Goal: Task Accomplishment & Management: Use online tool/utility

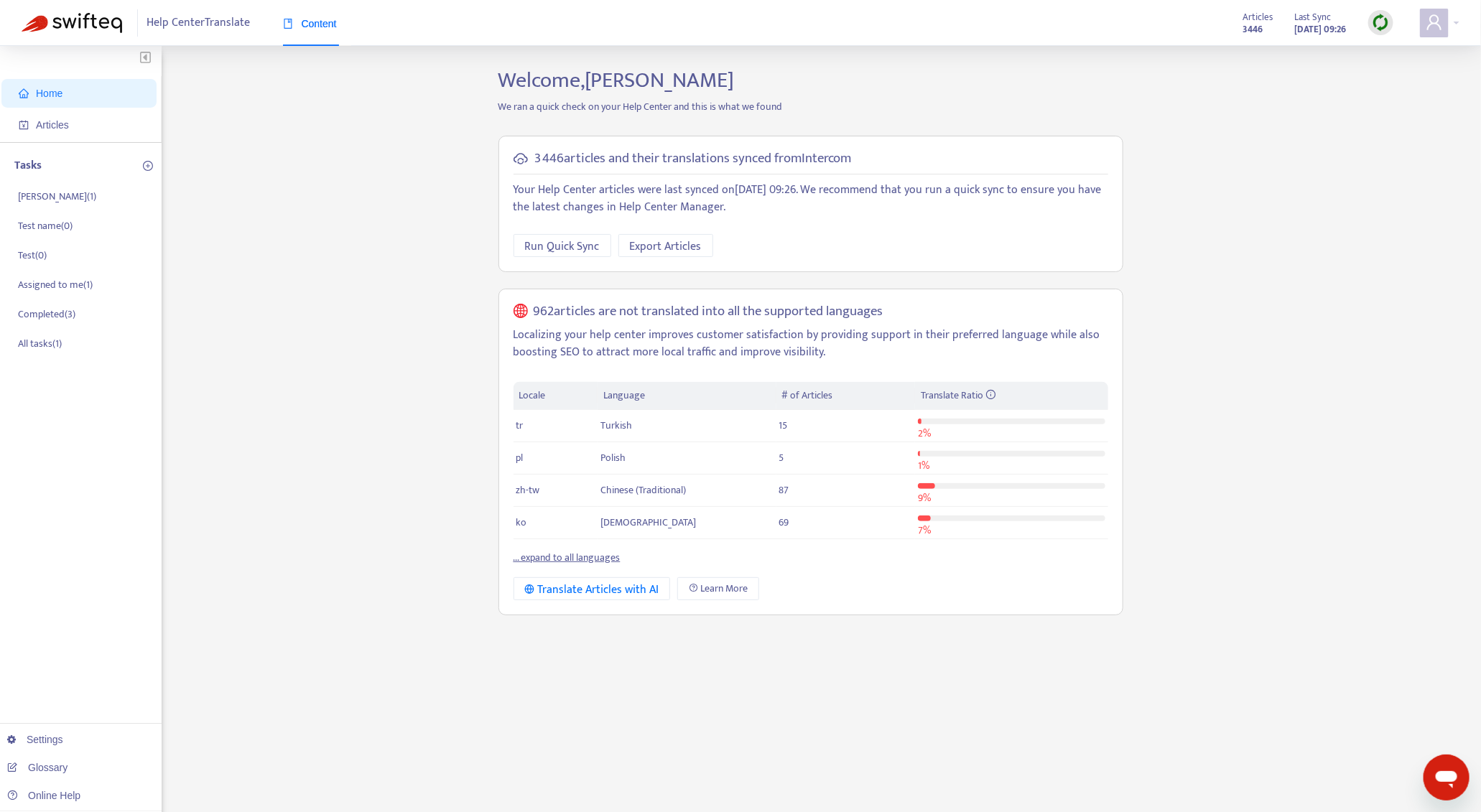
click at [1366, 19] on div "Articles 3446 Last Sync [DATE] 09:26" at bounding box center [1319, 23] width 171 height 29
click at [1374, 19] on img at bounding box center [1381, 23] width 18 height 18
click at [1398, 72] on link "Full Sync" at bounding box center [1405, 75] width 51 height 16
click at [1377, 31] on img at bounding box center [1381, 23] width 18 height 18
click at [1403, 60] on link "Quick Sync" at bounding box center [1411, 52] width 61 height 16
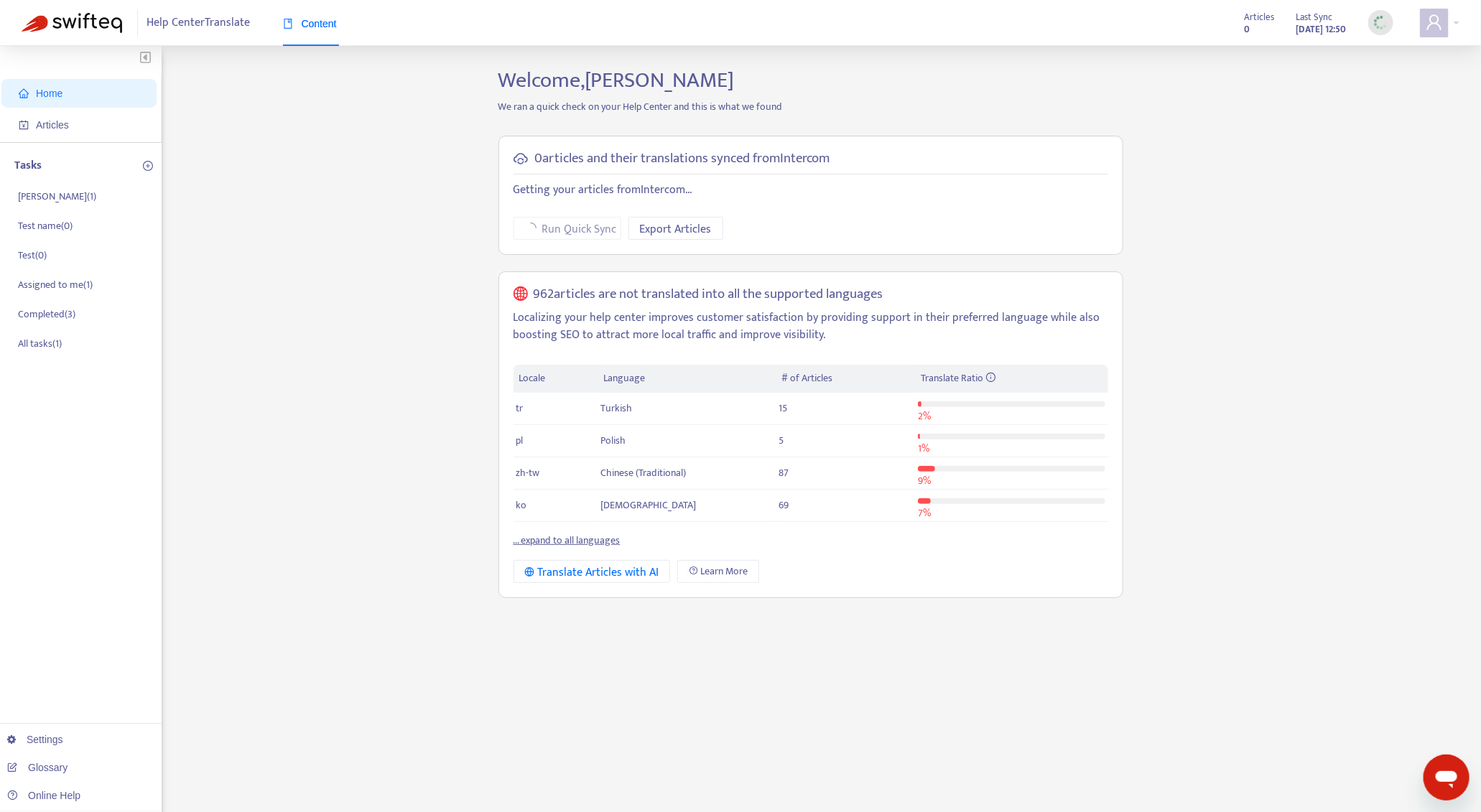
click at [1383, 29] on img at bounding box center [1381, 23] width 18 height 18
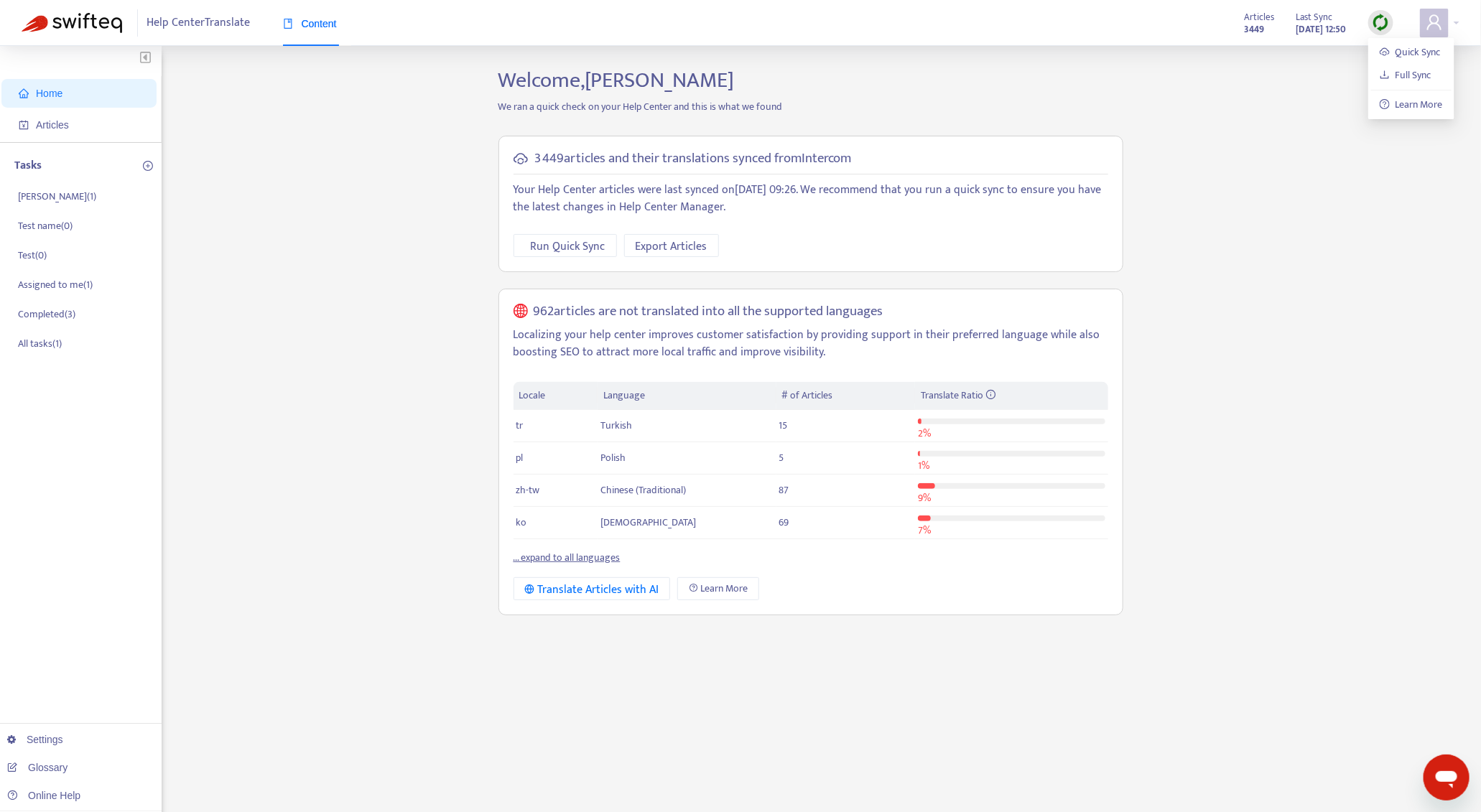
click at [1260, 368] on div "Home Articles Tasks [PERSON_NAME] ( 1 ) Test name ( 0 ) Test ( 0 ) Assigned to …" at bounding box center [740, 487] width 1438 height 840
click at [80, 130] on span "Articles" at bounding box center [82, 125] width 126 height 29
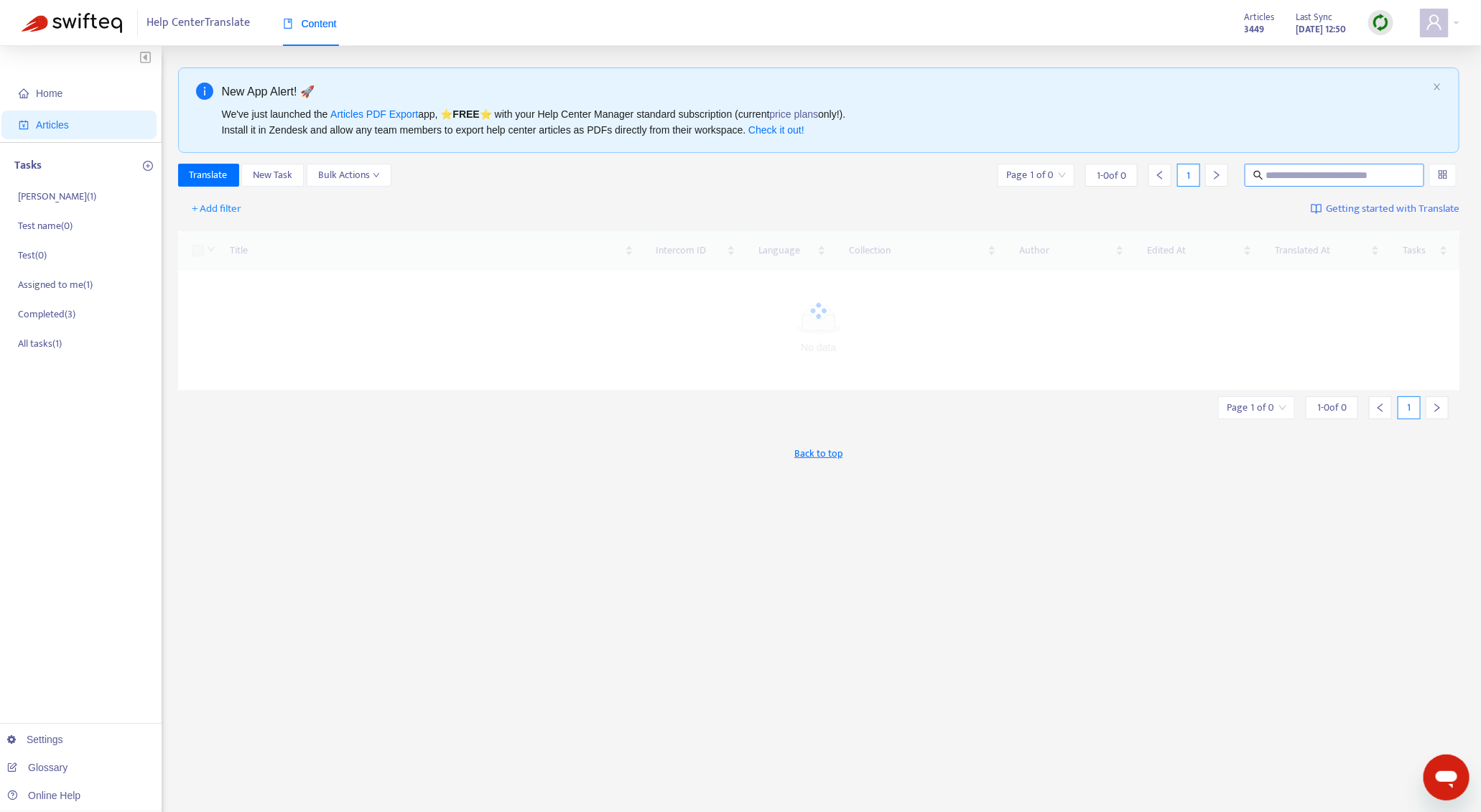
click at [1337, 177] on input "text" at bounding box center [1335, 175] width 138 height 16
paste input "**********"
type input "**********"
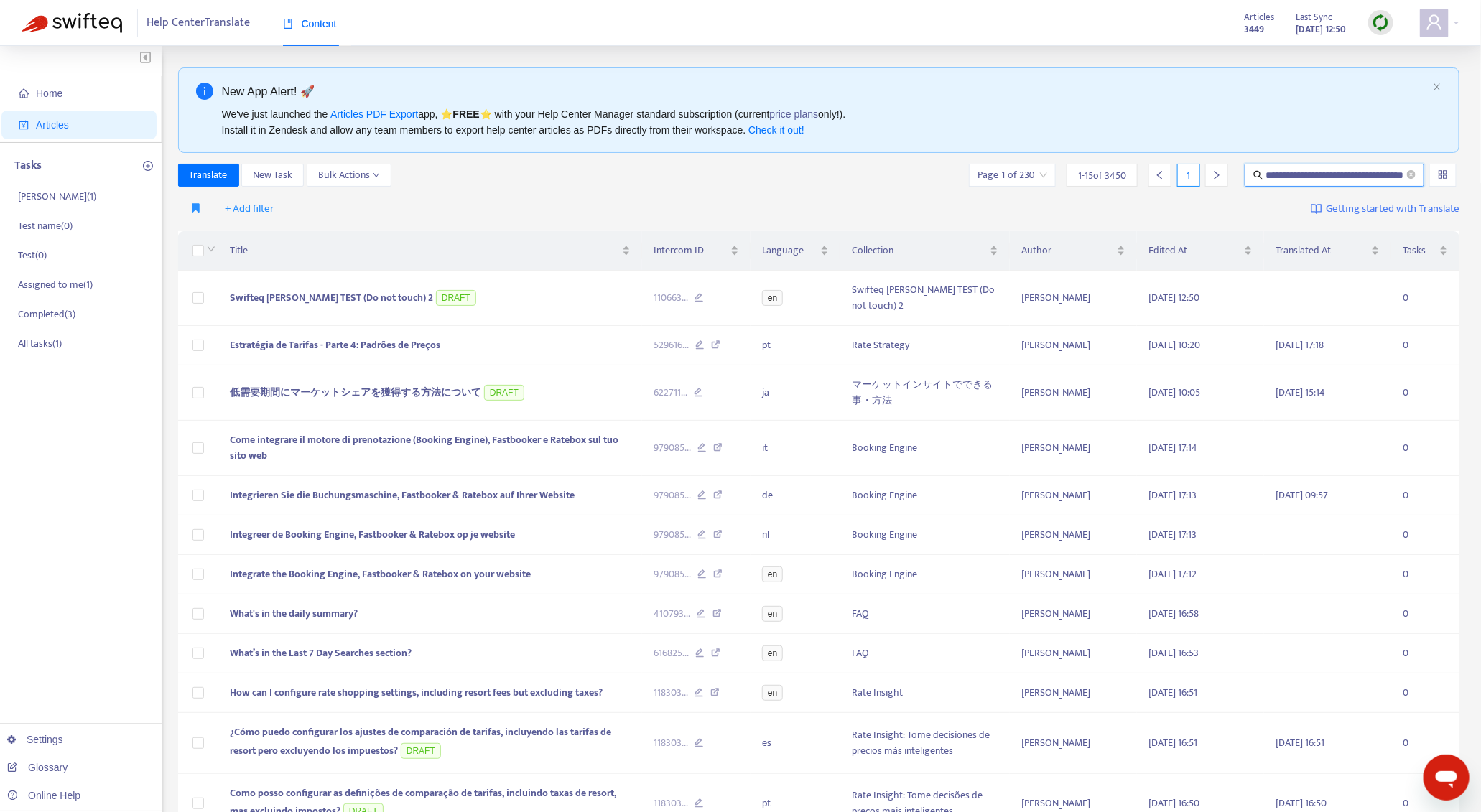
click at [1386, 172] on input "**********" at bounding box center [1336, 175] width 139 height 16
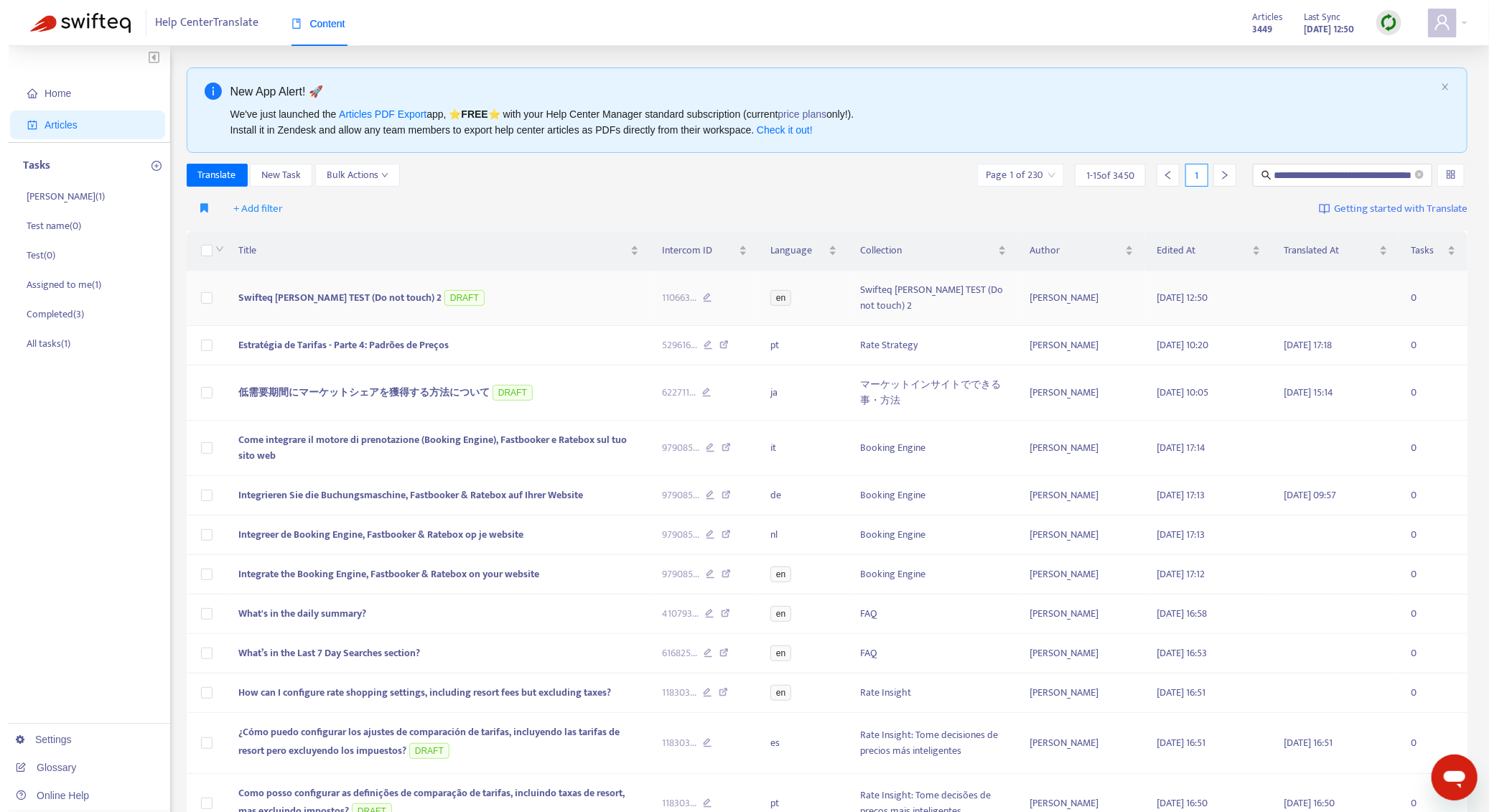
scroll to position [0, 0]
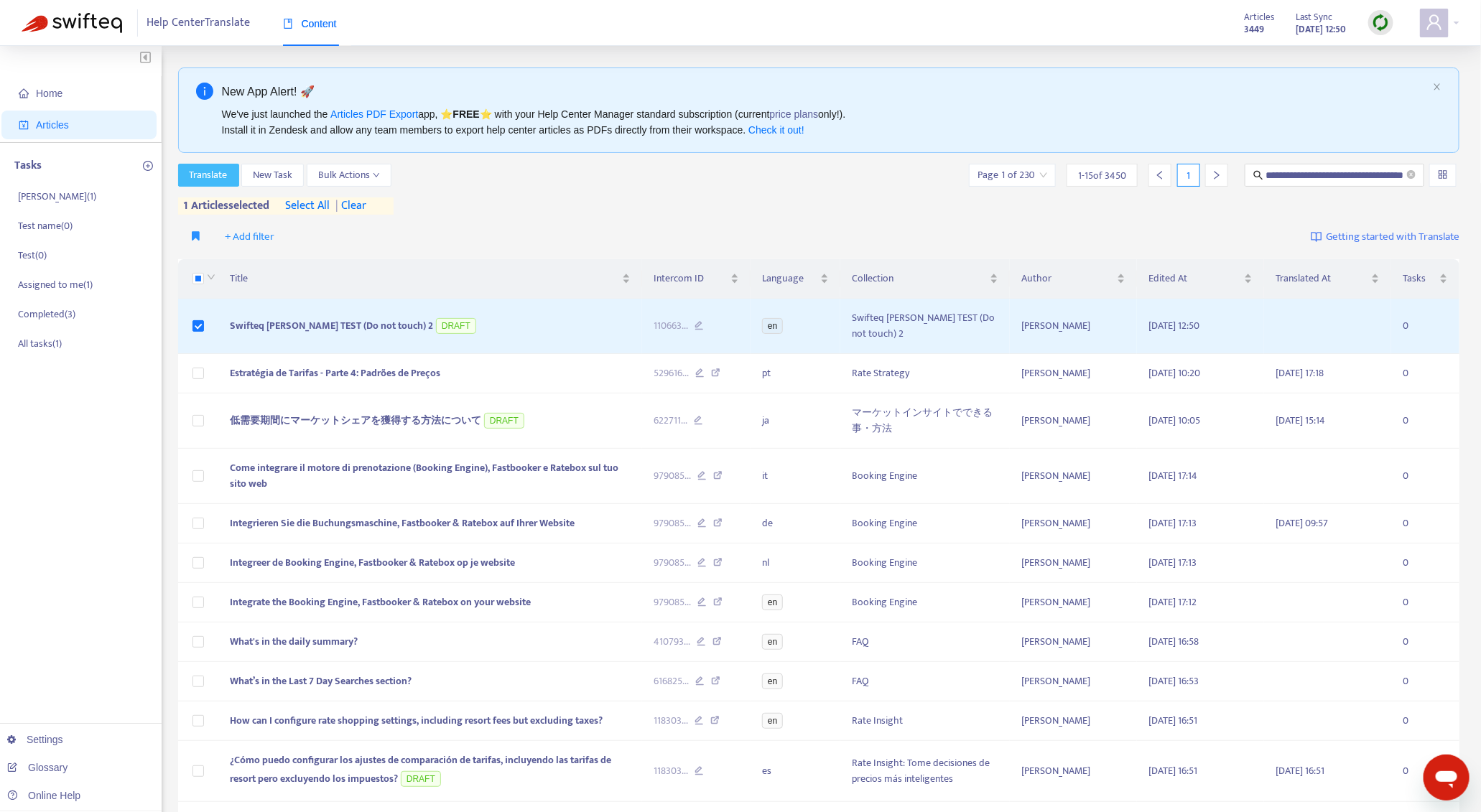
click at [214, 181] on span "Translate" at bounding box center [208, 175] width 38 height 16
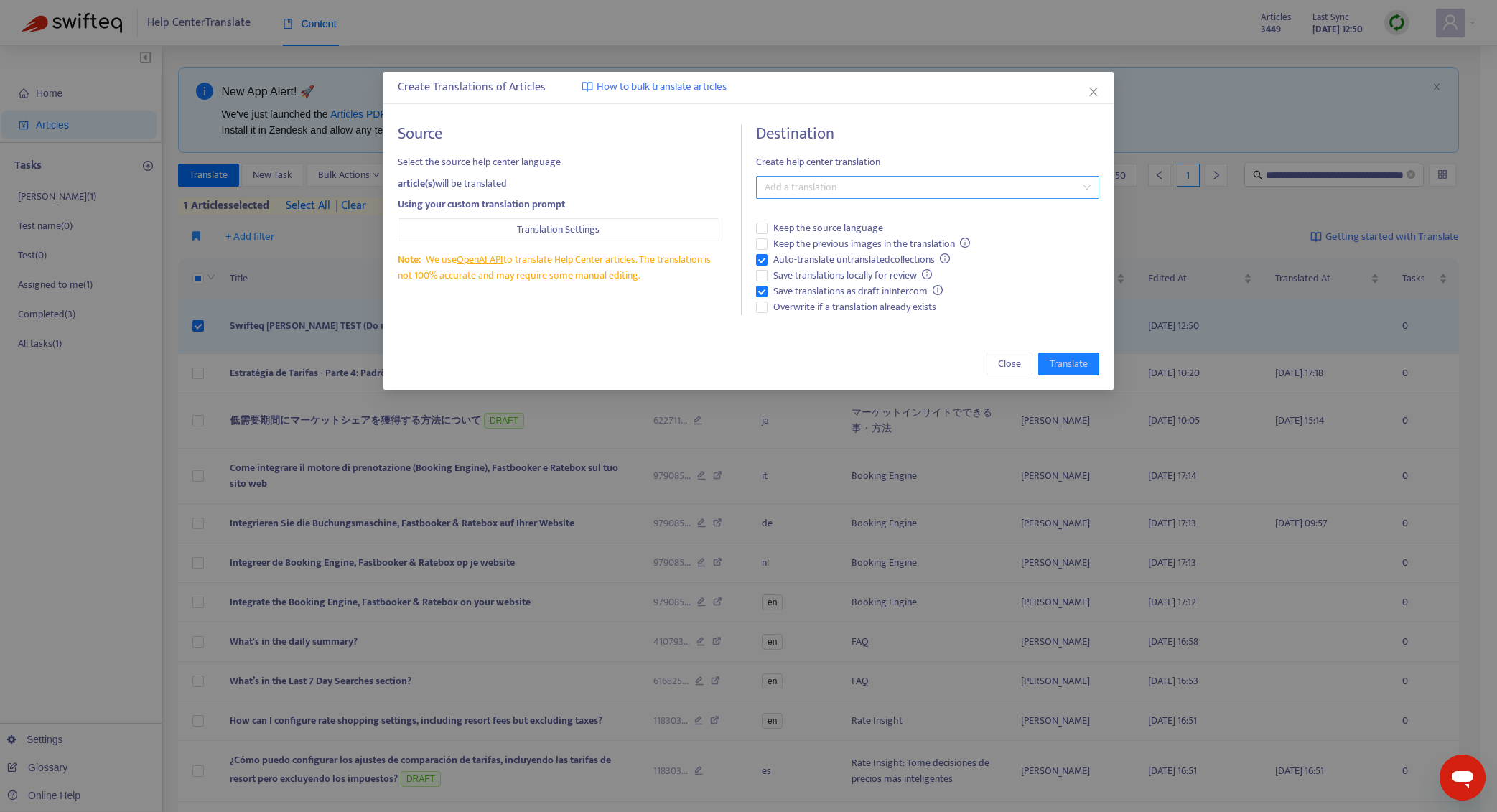
click at [901, 197] on div "Add a translation" at bounding box center [928, 187] width 344 height 23
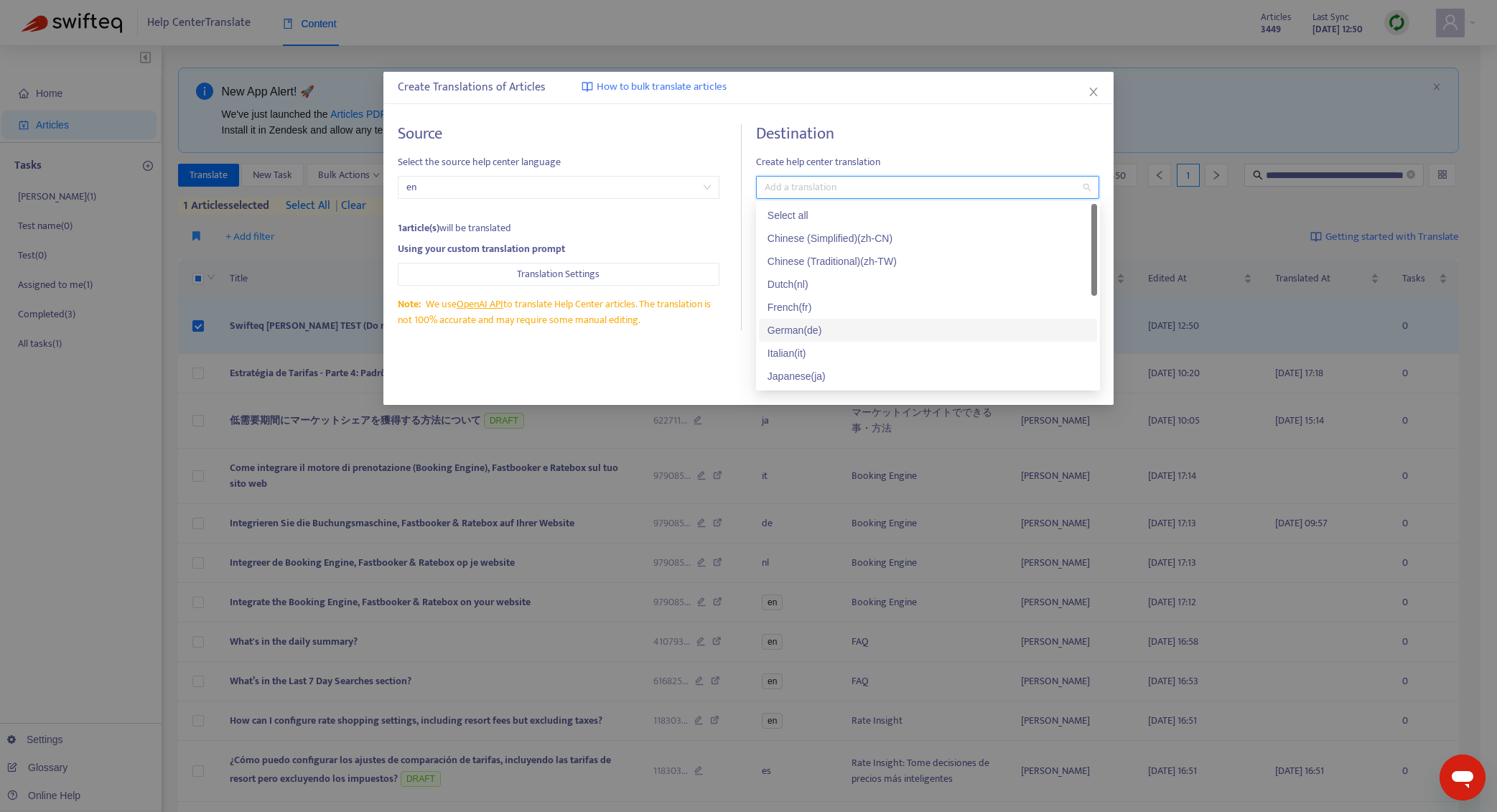
click at [839, 336] on div "German ( de )" at bounding box center [929, 330] width 321 height 16
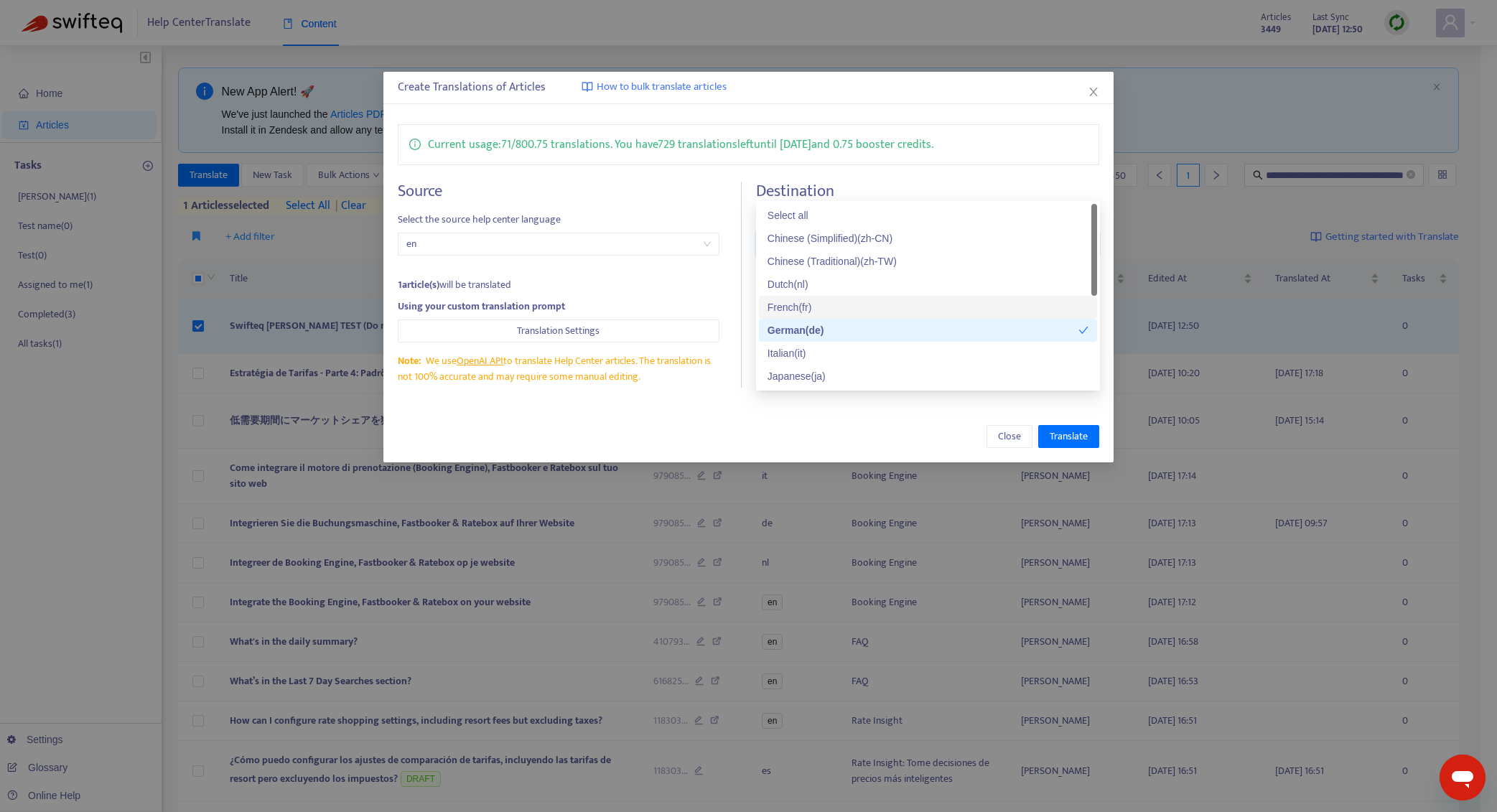
click at [853, 315] on div "French ( fr )" at bounding box center [928, 307] width 338 height 23
click at [853, 330] on div "German ( de )" at bounding box center [923, 330] width 311 height 16
click at [722, 401] on div "Create Translations of Articles How to bulk translate articles Current usage: 7…" at bounding box center [749, 267] width 731 height 391
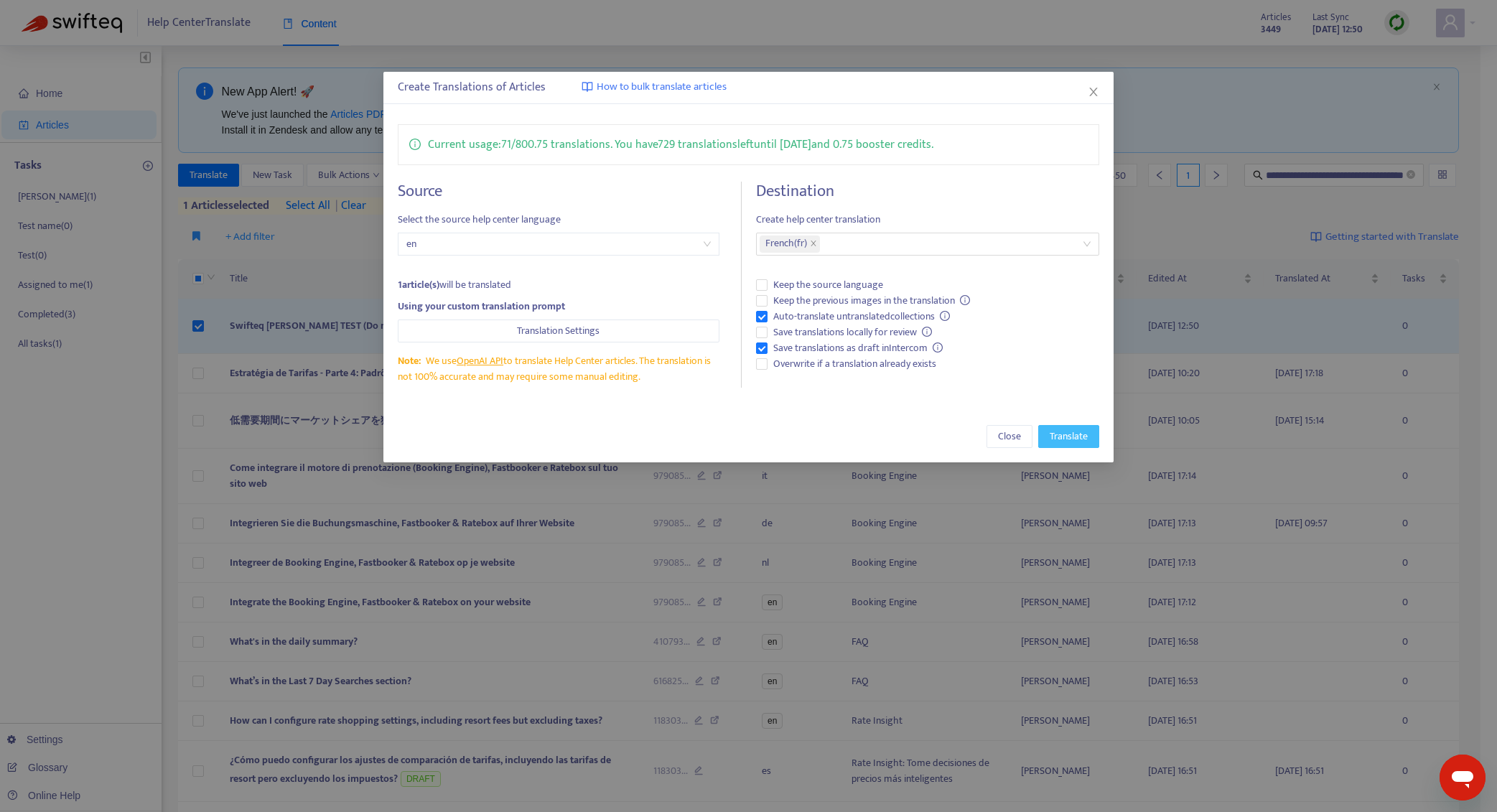
click at [1084, 435] on span "Translate" at bounding box center [1068, 437] width 38 height 16
